Goal: Information Seeking & Learning: Check status

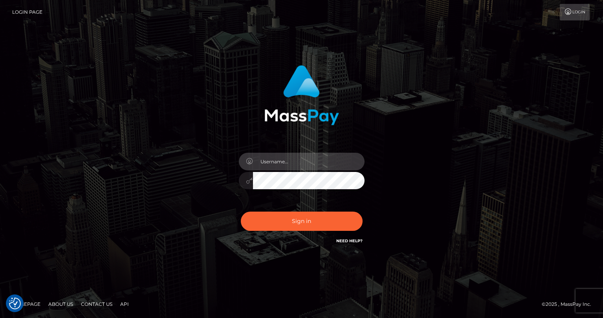
click at [303, 167] on input "text" at bounding box center [309, 162] width 112 height 18
type input "tatyanafansly1"
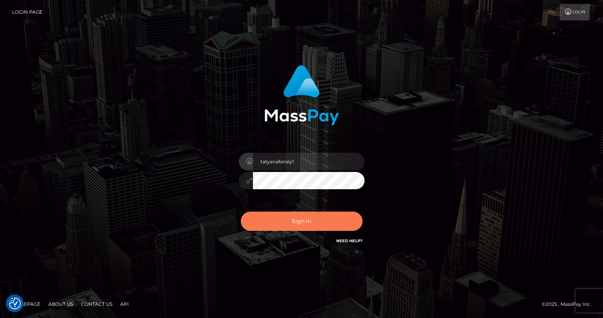
click at [317, 226] on button "Sign in" at bounding box center [302, 221] width 122 height 19
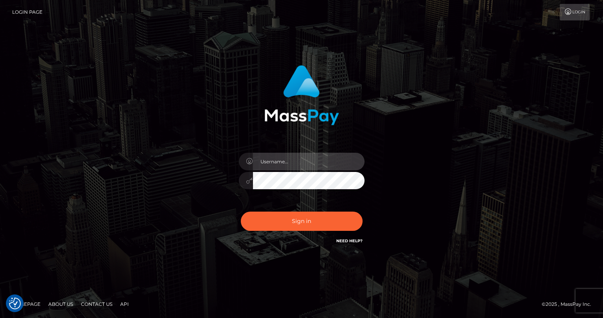
click at [284, 163] on input "text" at bounding box center [309, 162] width 112 height 18
type input "tatyanafansly1"
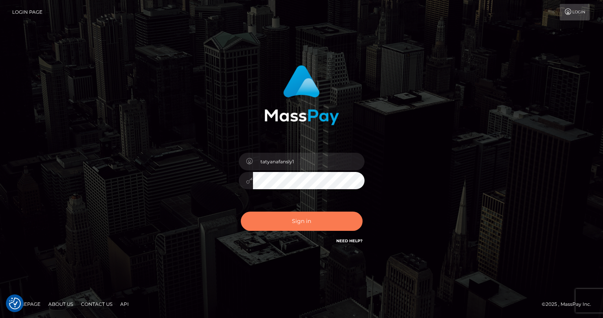
click at [304, 220] on button "Sign in" at bounding box center [302, 221] width 122 height 19
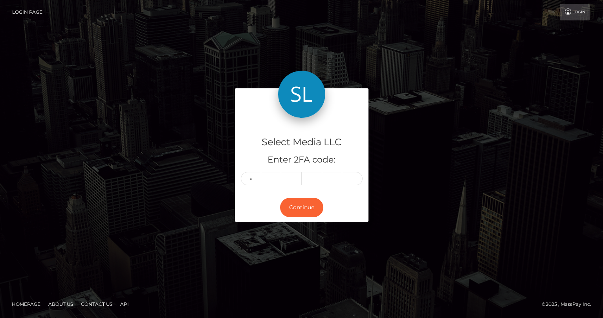
type input "1"
type input "9"
type input "7"
type input "5"
type input "9"
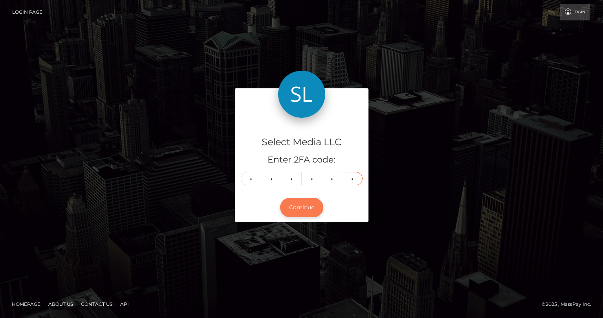
type input "8"
click at [305, 212] on button "Continue" at bounding box center [301, 207] width 43 height 19
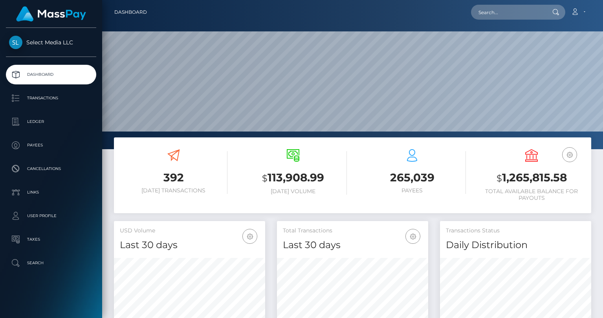
scroll to position [139, 151]
click at [522, 180] on h3 "$ 1,265,815.58" at bounding box center [532, 178] width 108 height 16
click at [522, 179] on h3 "$ 1,265,815.58" at bounding box center [532, 178] width 108 height 16
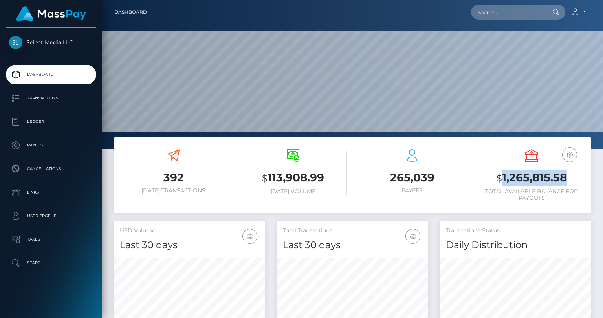
copy h3 "1,265,815.58"
click at [22, 121] on p "Ledger" at bounding box center [51, 122] width 84 height 12
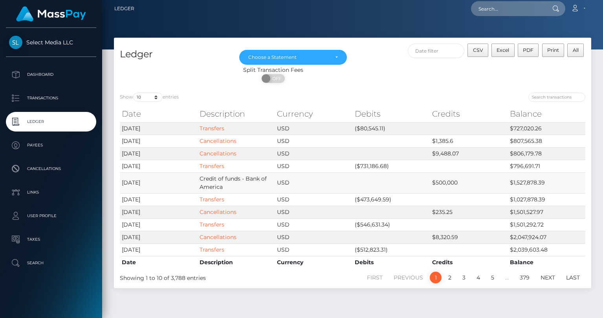
scroll to position [4, 0]
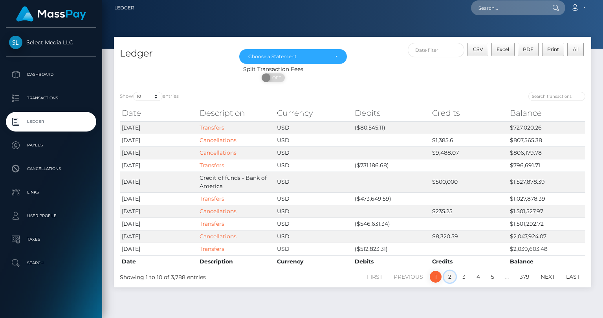
click at [449, 275] on link "2" at bounding box center [450, 277] width 12 height 12
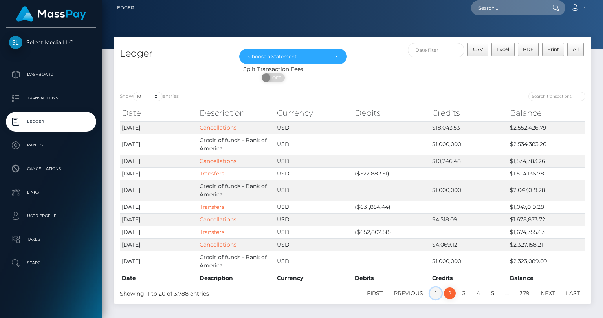
click at [437, 291] on link "1" at bounding box center [436, 294] width 12 height 12
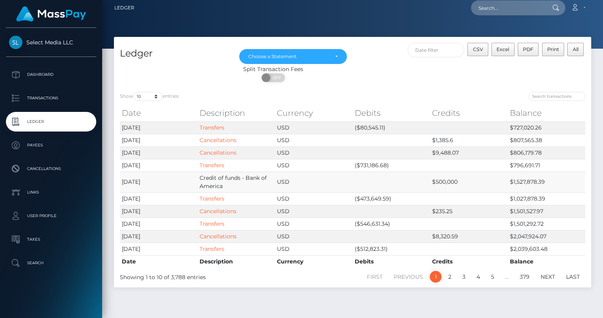
scroll to position [0, 0]
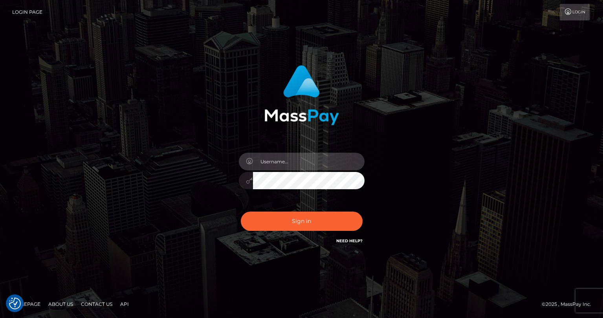
click at [294, 165] on input "text" at bounding box center [309, 162] width 112 height 18
type input "tatyanafansly1"
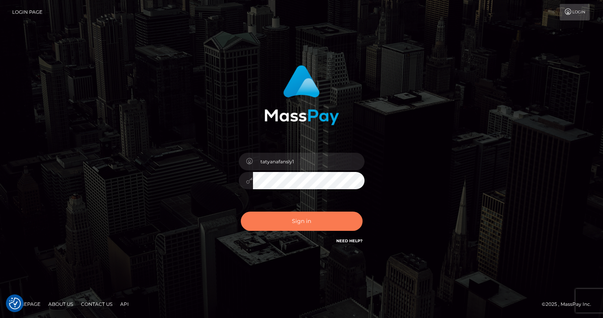
click at [308, 222] on button "Sign in" at bounding box center [302, 221] width 122 height 19
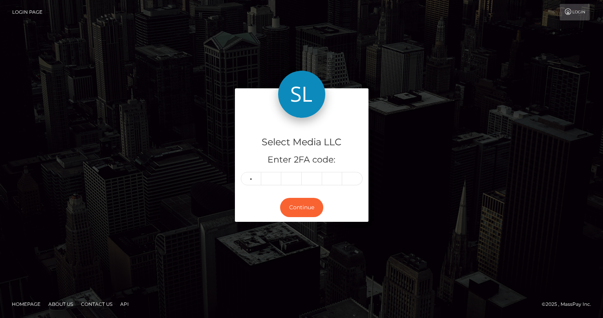
type input "2"
type input "3"
type input "9"
type input "3"
type input "0"
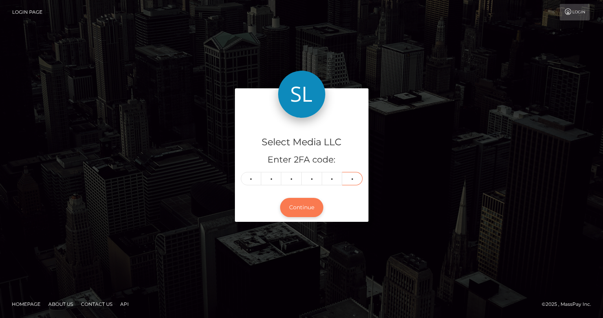
type input "6"
click at [290, 208] on button "Continue" at bounding box center [301, 207] width 43 height 19
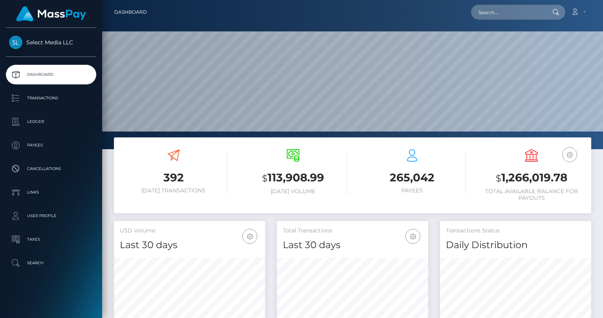
scroll to position [139, 151]
click at [37, 122] on p "Ledger" at bounding box center [51, 122] width 84 height 12
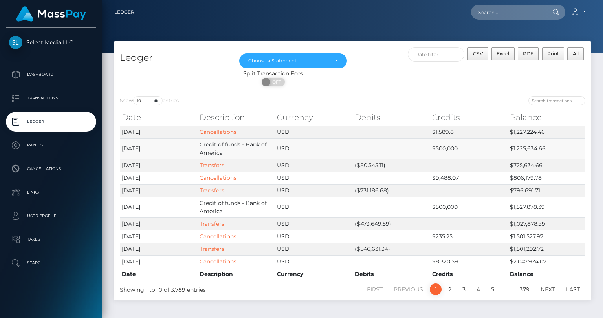
click at [522, 148] on td "$1,225,634.66" at bounding box center [547, 148] width 78 height 21
copy td "1,225,634.66"
